Goal: Check status: Check status

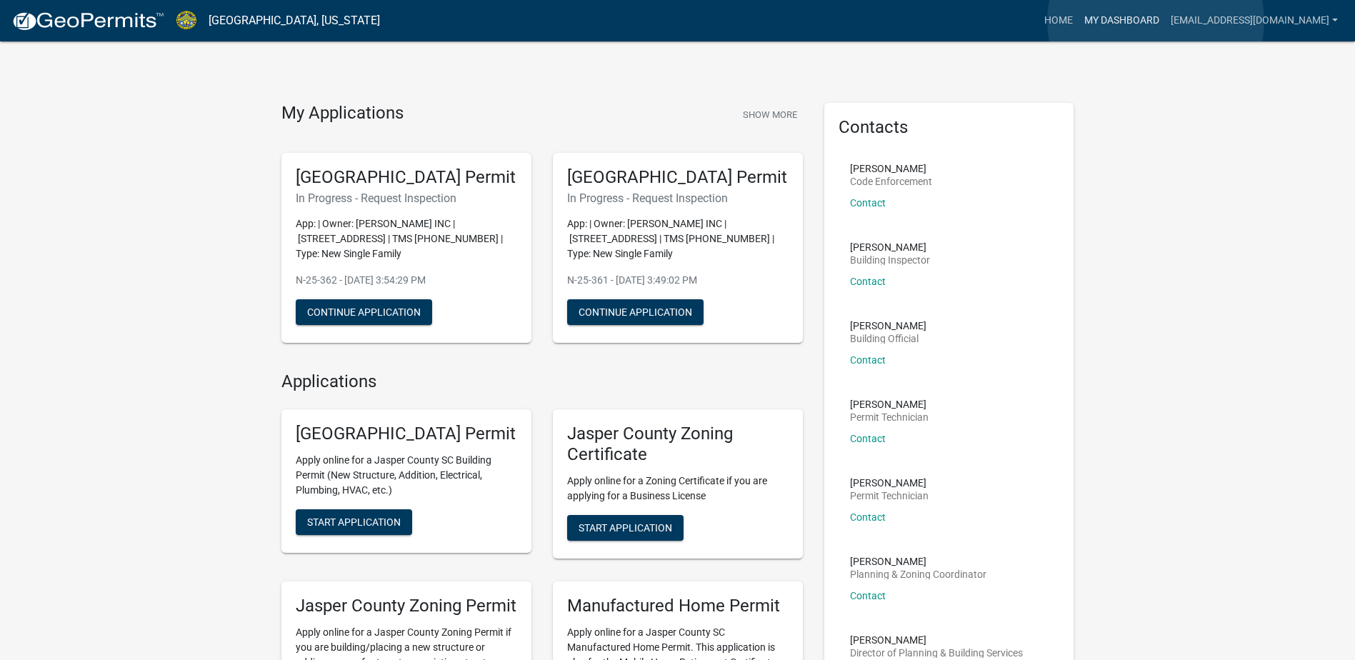
click at [1156, 21] on link "My Dashboard" at bounding box center [1122, 20] width 86 height 27
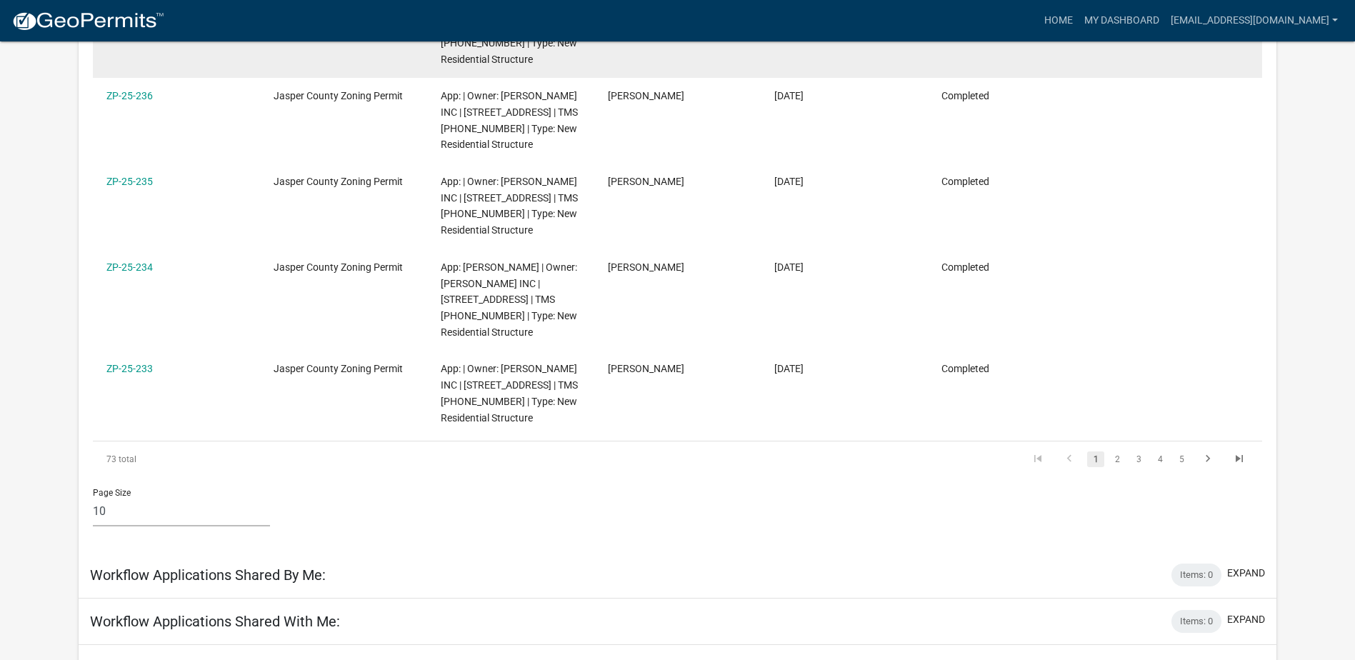
scroll to position [857, 0]
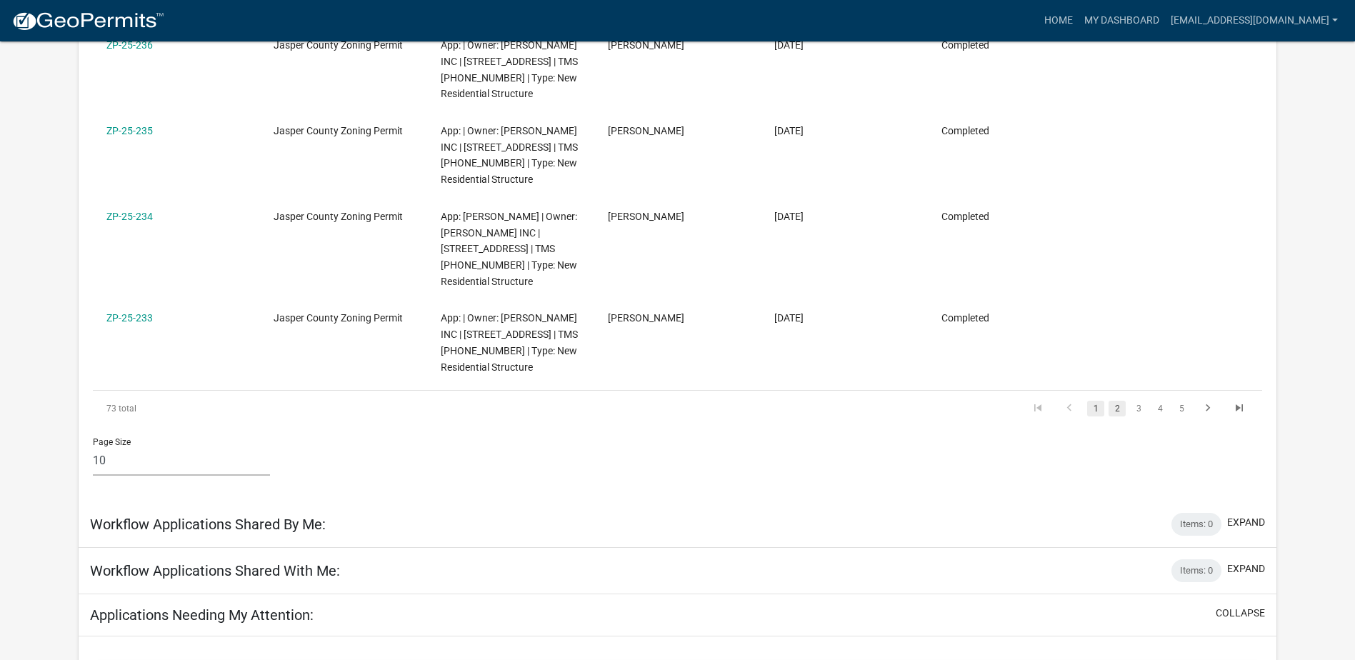
click at [1123, 401] on link "2" at bounding box center [1117, 409] width 17 height 16
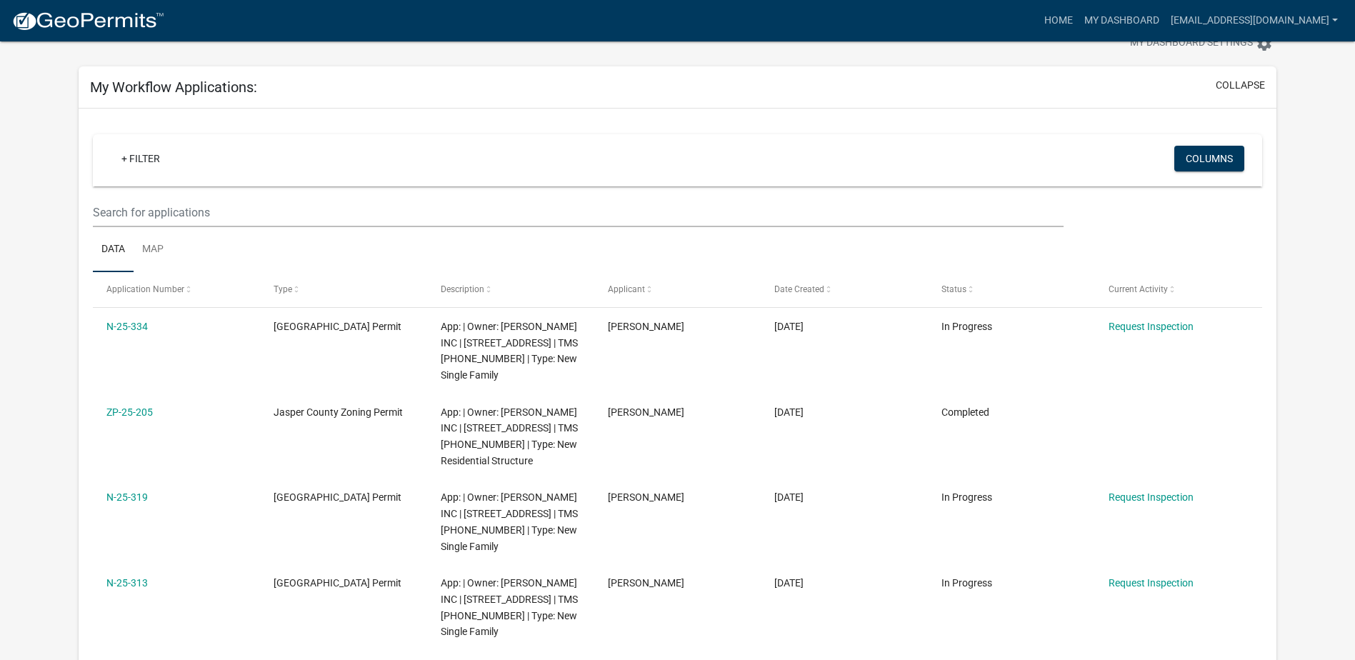
scroll to position [71, 0]
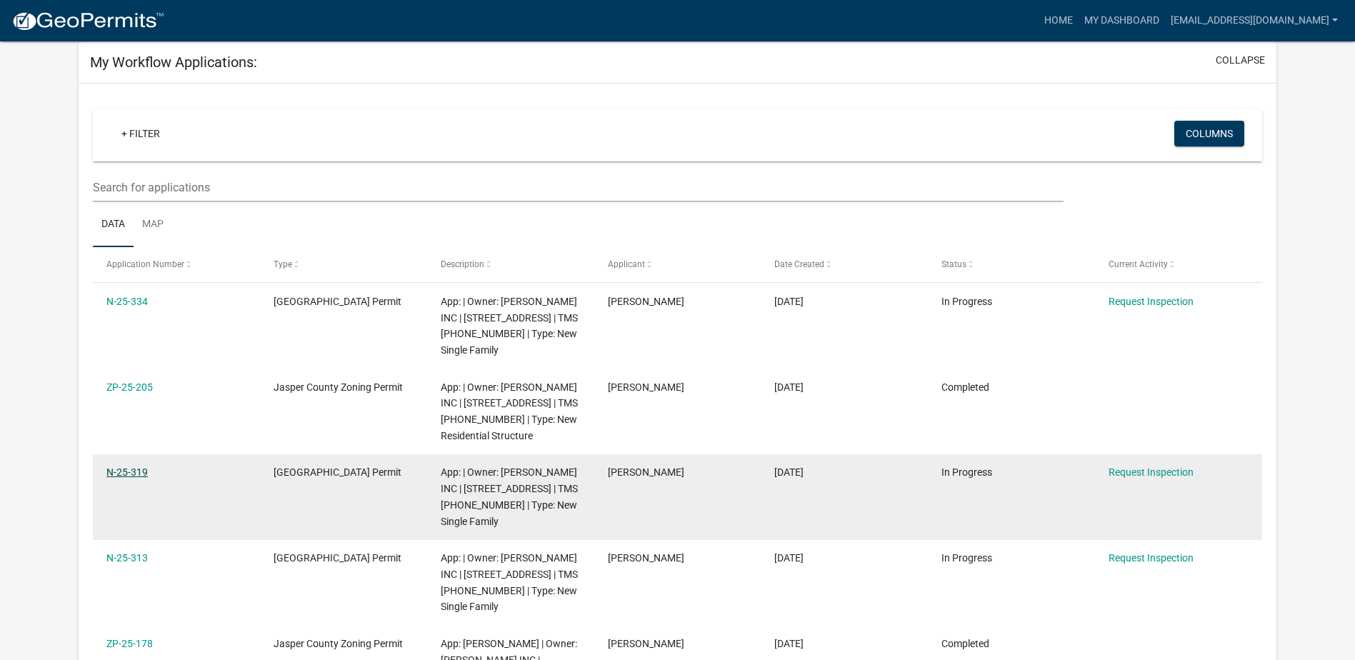
click at [119, 474] on link "N-25-319" at bounding box center [126, 472] width 41 height 11
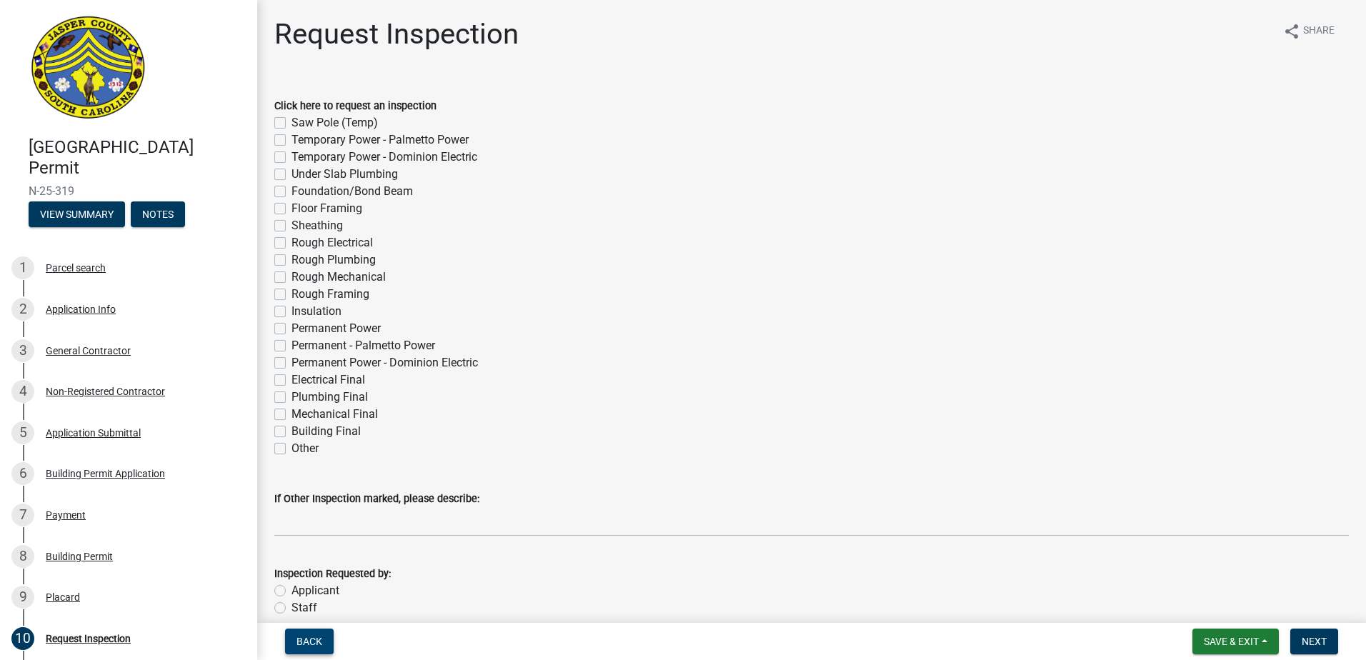
click at [312, 637] on span "Back" at bounding box center [310, 641] width 26 height 11
